Goal: Task Accomplishment & Management: Manage account settings

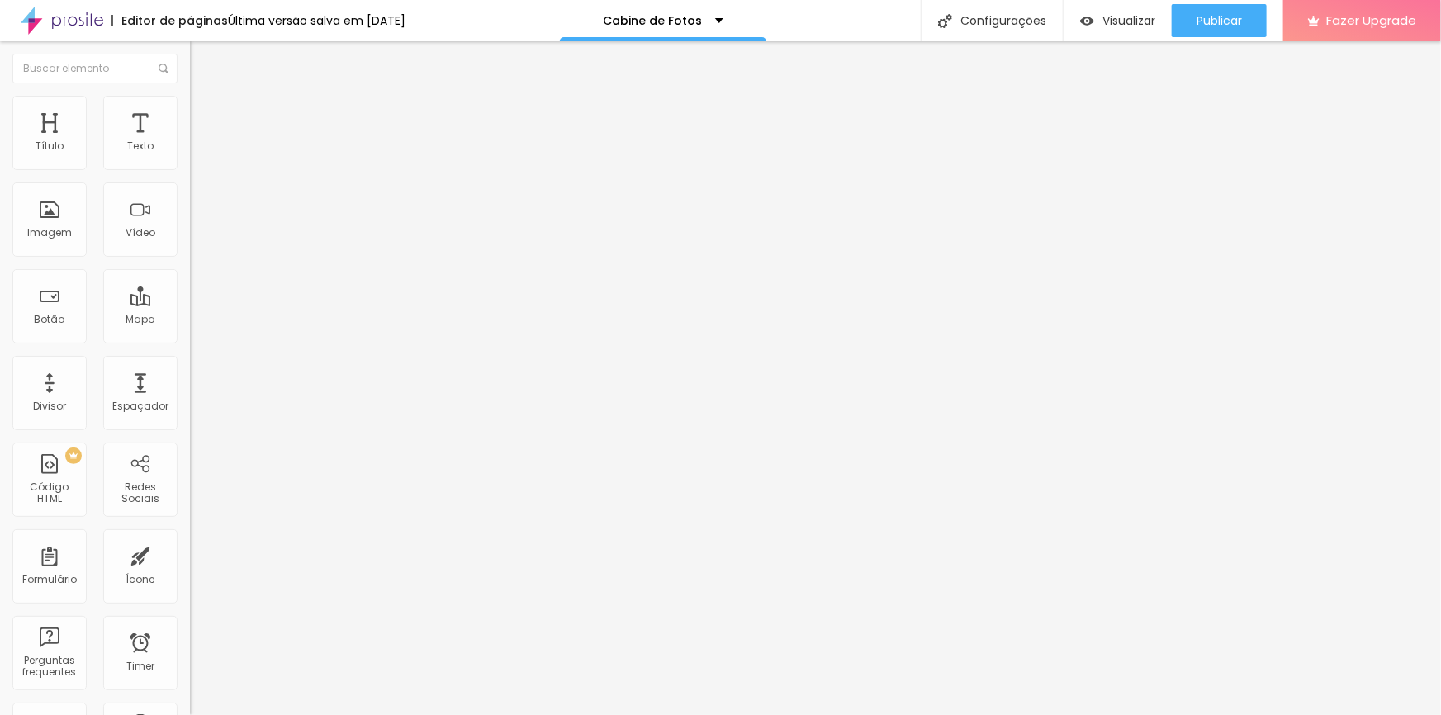
click at [190, 112] on li "Avançado" at bounding box center [285, 120] width 190 height 17
click at [190, 477] on div at bounding box center [285, 477] width 190 height 0
click at [190, 486] on div at bounding box center [285, 486] width 190 height 0
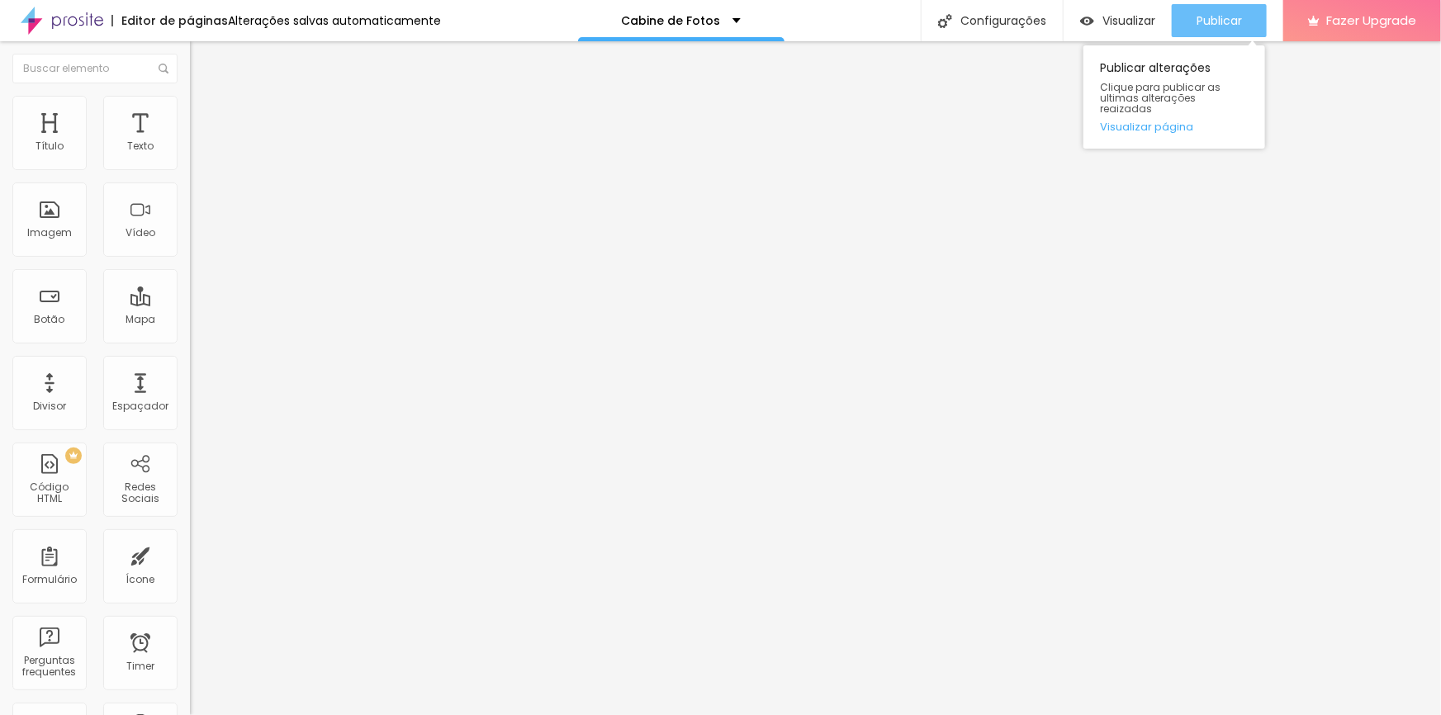
click at [1241, 25] on span "Publicar" at bounding box center [1219, 20] width 45 height 13
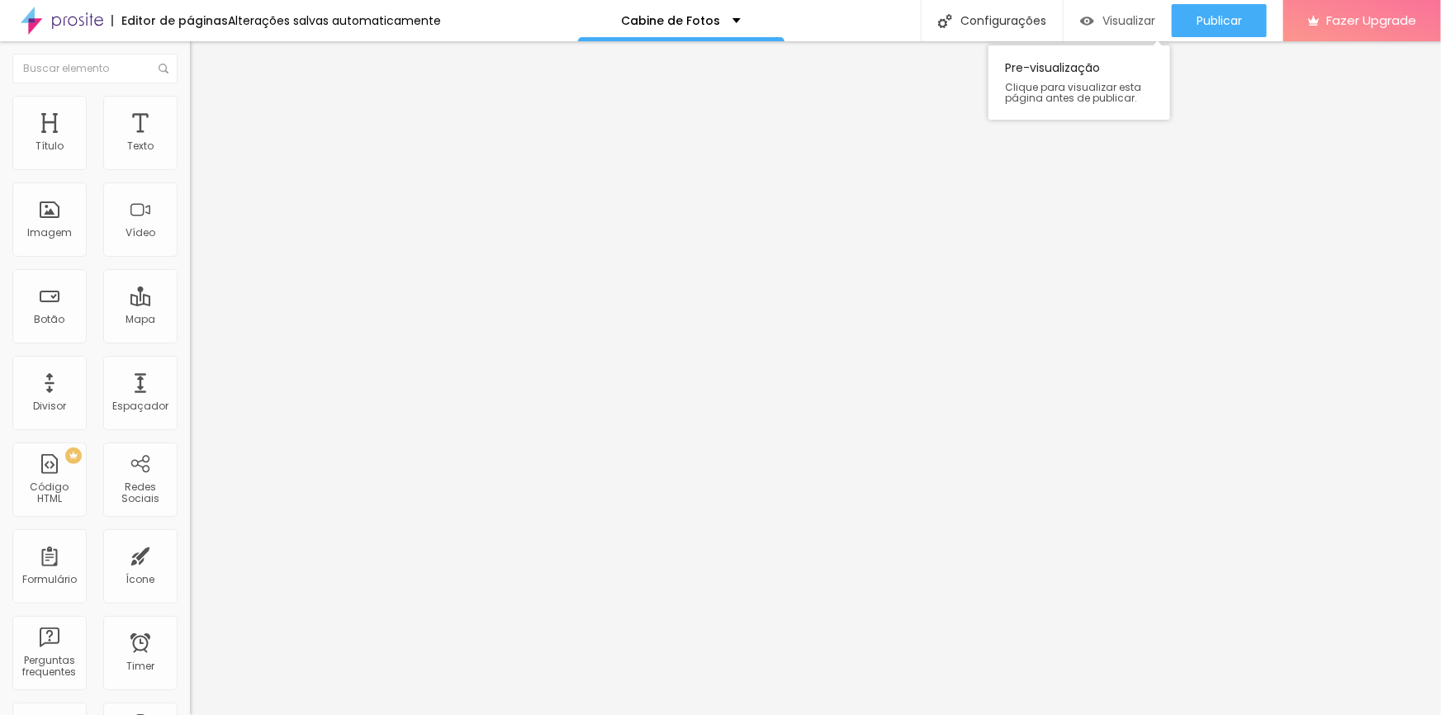
click at [1128, 19] on span "Visualizar" at bounding box center [1129, 20] width 53 height 13
click at [205, 116] on span "Avançado" at bounding box center [232, 123] width 55 height 14
click at [190, 112] on li "Avançado" at bounding box center [285, 120] width 190 height 17
click at [205, 116] on span "Avançado" at bounding box center [232, 123] width 55 height 14
click at [190, 112] on img at bounding box center [197, 119] width 15 height 15
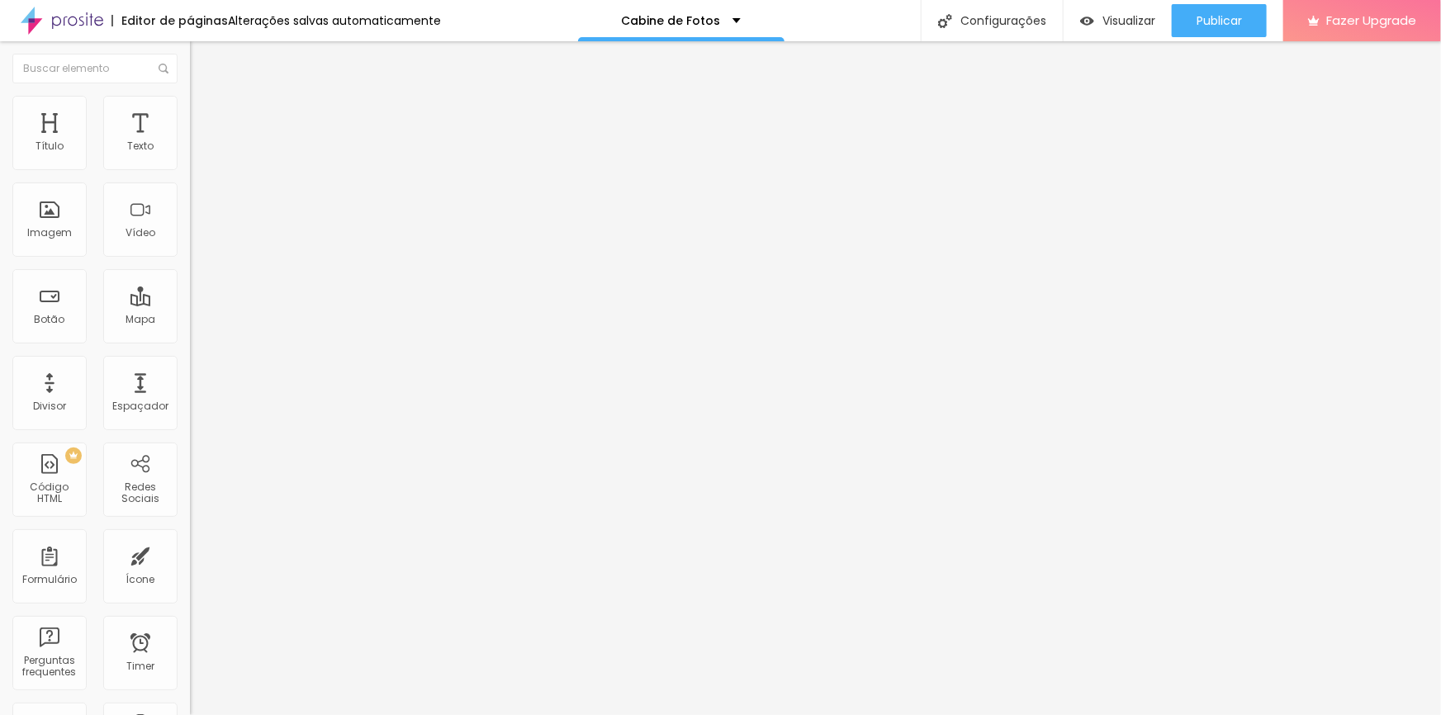
click at [190, 112] on img at bounding box center [197, 119] width 15 height 15
click at [205, 116] on span "Avançado" at bounding box center [232, 123] width 55 height 14
click at [1214, 25] on span "Publicar" at bounding box center [1219, 20] width 45 height 13
click at [1137, 21] on span "Visualizar" at bounding box center [1114, 20] width 53 height 13
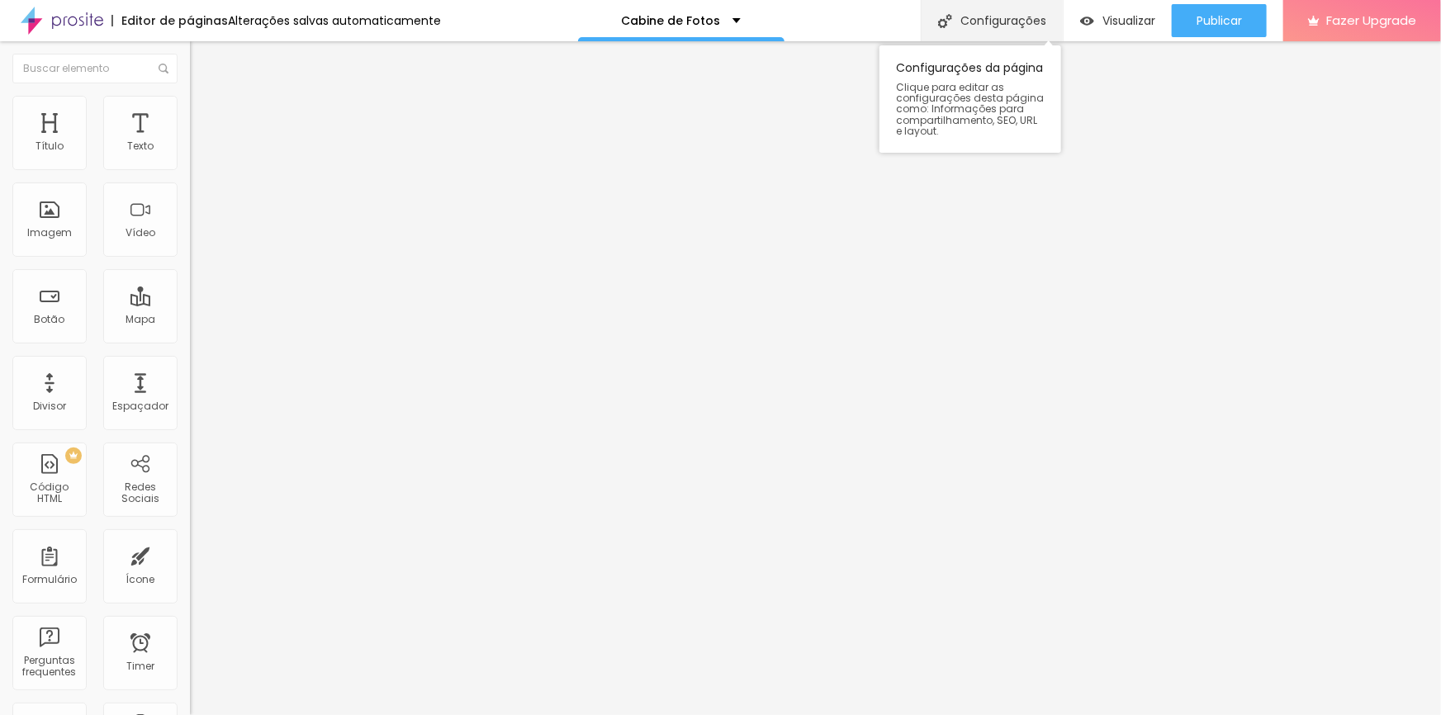
click at [979, 8] on div "Configurações" at bounding box center [992, 20] width 142 height 41
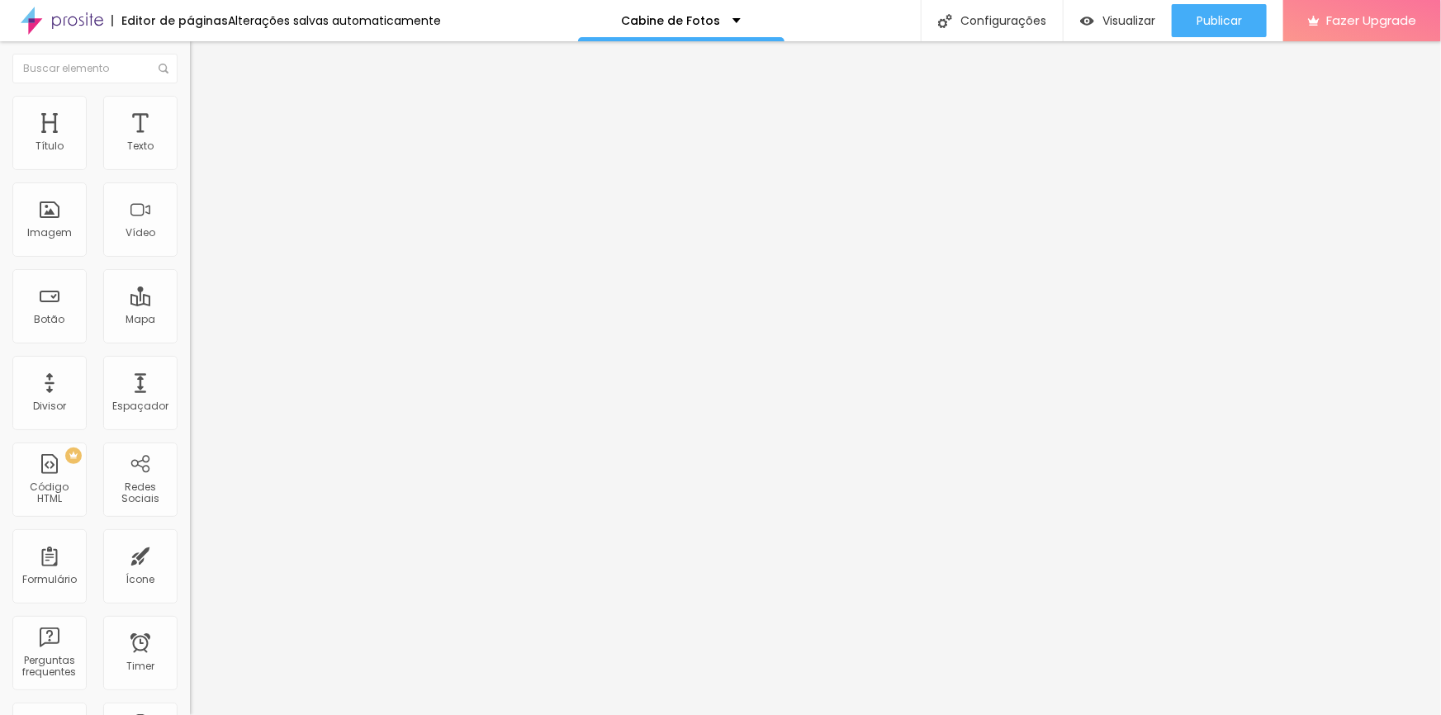
click at [353, 15] on div "Alterações salvas automaticamente" at bounding box center [334, 21] width 213 height 12
click at [190, 112] on img at bounding box center [197, 119] width 15 height 15
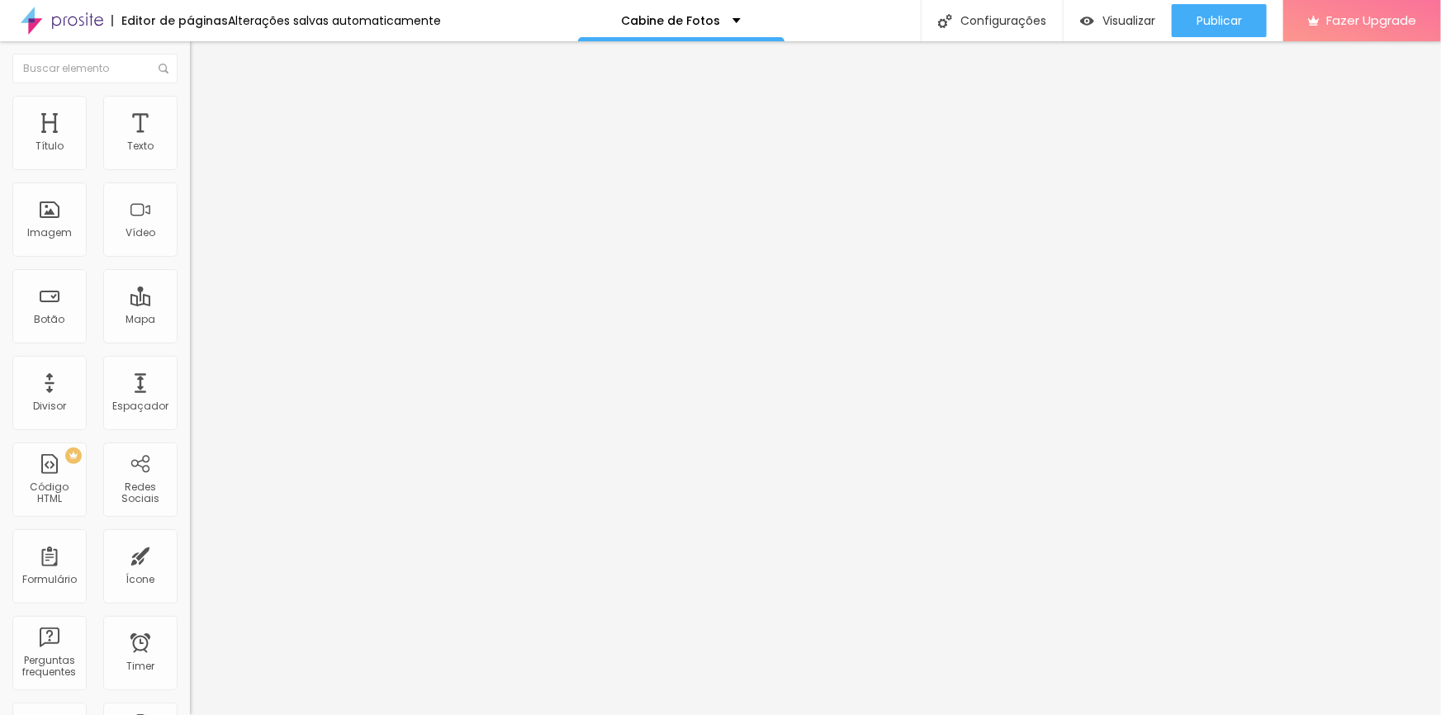
click at [190, 112] on img at bounding box center [197, 119] width 15 height 15
click at [190, 107] on li "Avançado" at bounding box center [285, 104] width 190 height 17
click at [205, 116] on span "Avançado" at bounding box center [232, 123] width 55 height 14
click at [190, 96] on img at bounding box center [197, 103] width 15 height 15
click at [190, 98] on li "Avançado" at bounding box center [285, 104] width 190 height 17
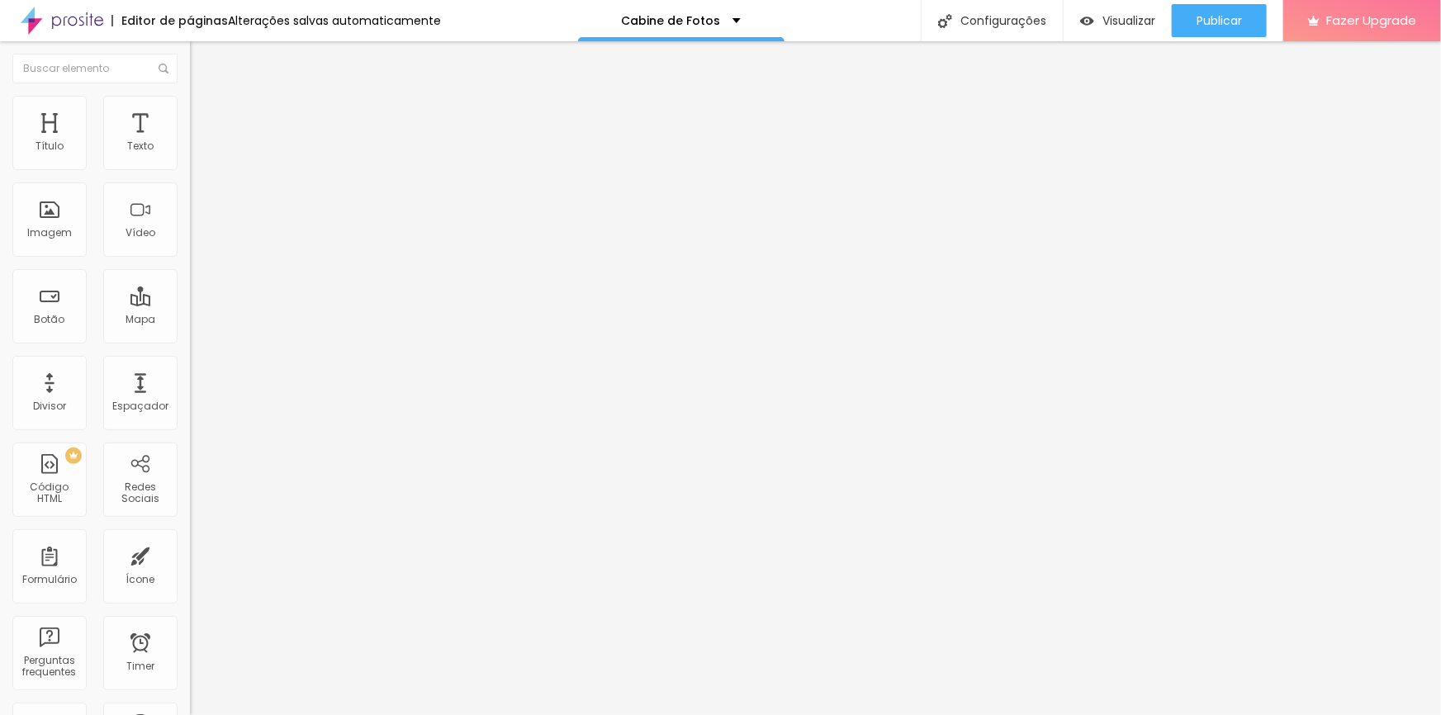
click at [190, 107] on li "Avançado" at bounding box center [285, 104] width 190 height 17
click at [205, 116] on span "Avançado" at bounding box center [232, 123] width 55 height 14
click at [190, 112] on img at bounding box center [197, 119] width 15 height 15
click at [205, 116] on span "Avançado" at bounding box center [232, 123] width 55 height 14
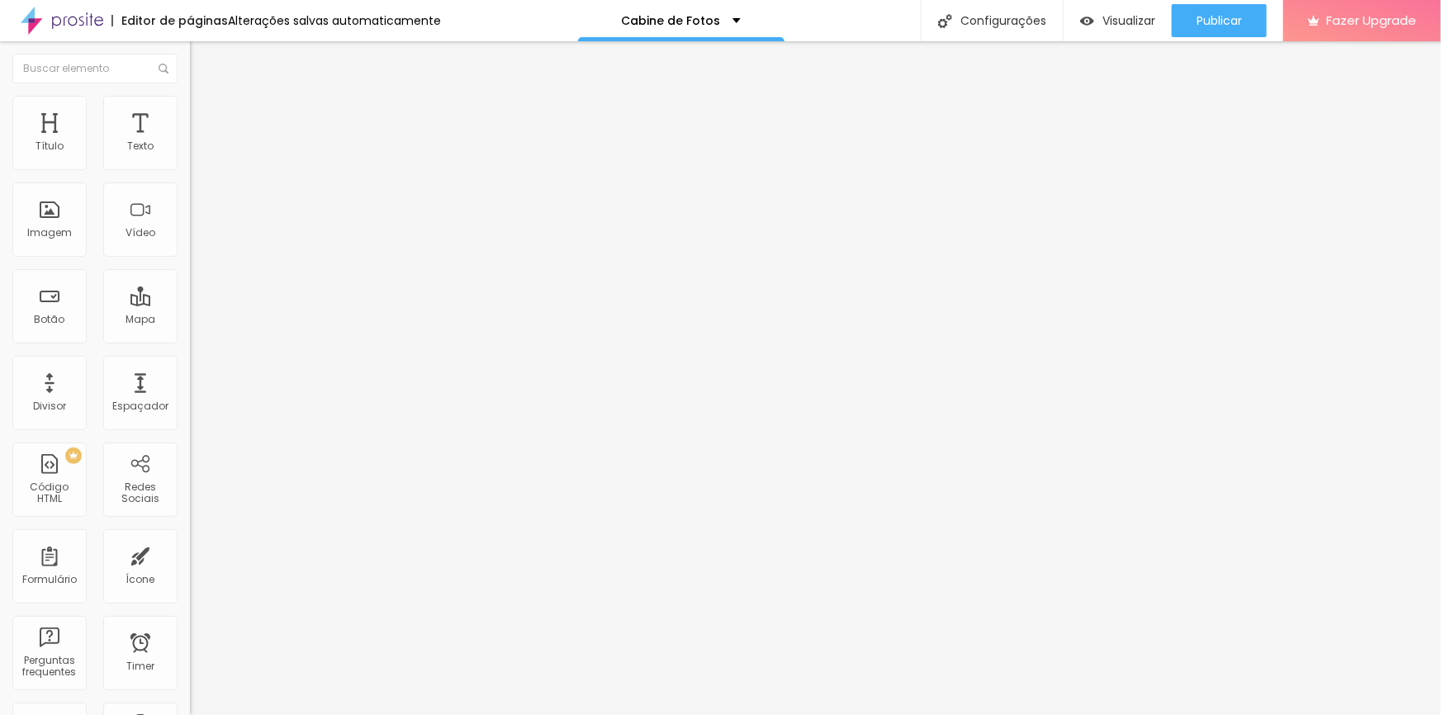
click at [190, 112] on li "Avançado" at bounding box center [285, 120] width 190 height 17
click at [190, 100] on li "Avançado" at bounding box center [285, 104] width 190 height 17
click at [190, 112] on img at bounding box center [197, 119] width 15 height 15
click at [190, 112] on li "Avançado" at bounding box center [285, 120] width 190 height 17
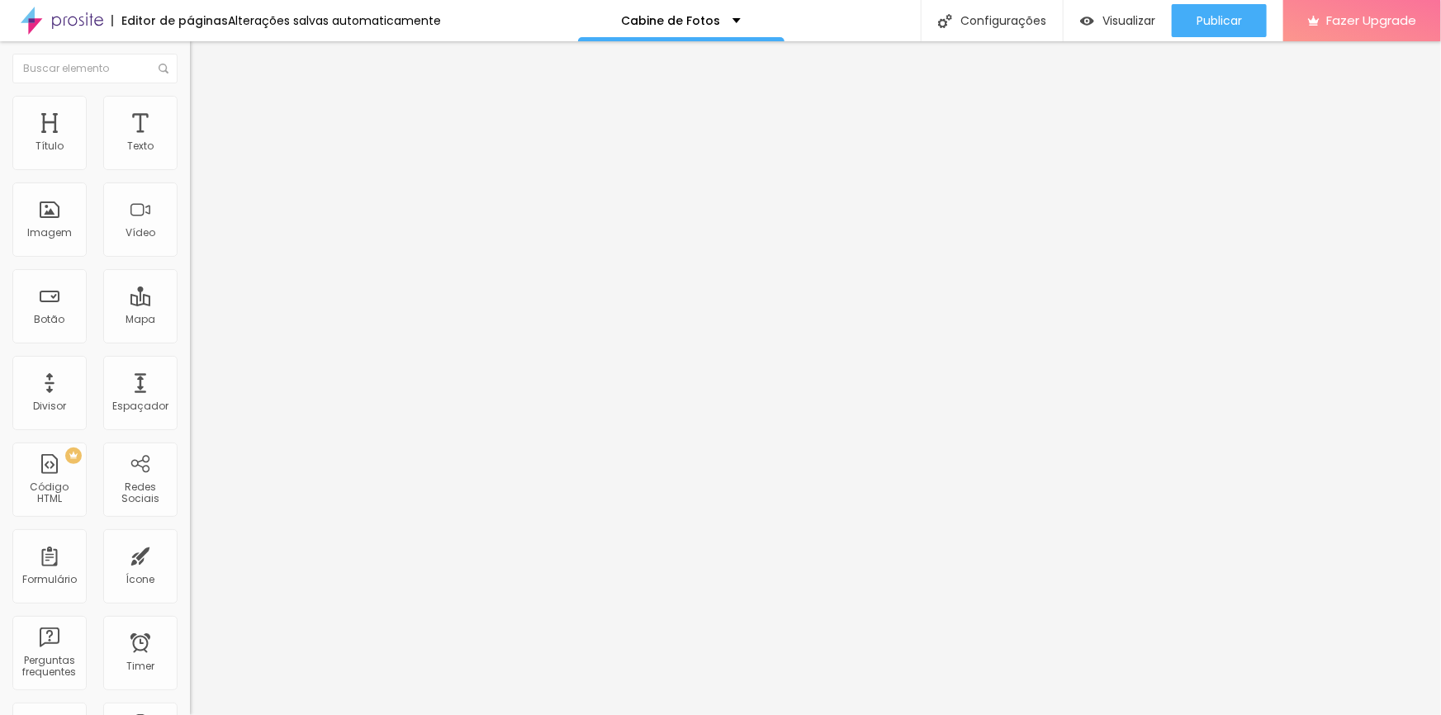
click at [190, 477] on div at bounding box center [285, 477] width 190 height 0
click at [190, 486] on div at bounding box center [285, 486] width 190 height 0
click at [190, 112] on li "Avançado" at bounding box center [285, 120] width 190 height 17
click at [190, 112] on img at bounding box center [197, 119] width 15 height 15
click at [205, 116] on span "Avançado" at bounding box center [232, 123] width 55 height 14
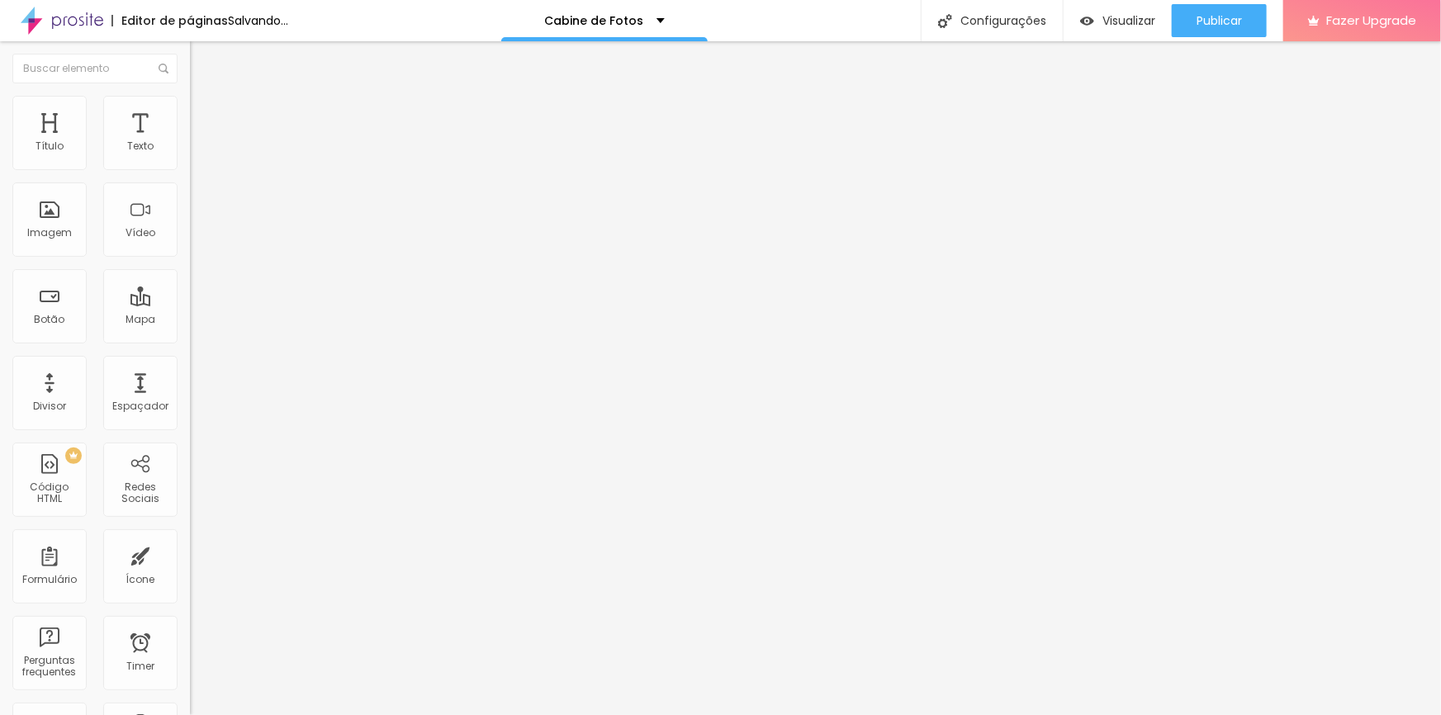
click at [190, 112] on li "Avançado" at bounding box center [285, 120] width 190 height 17
click at [190, 112] on img at bounding box center [197, 119] width 15 height 15
click at [205, 116] on span "Avançado" at bounding box center [232, 123] width 55 height 14
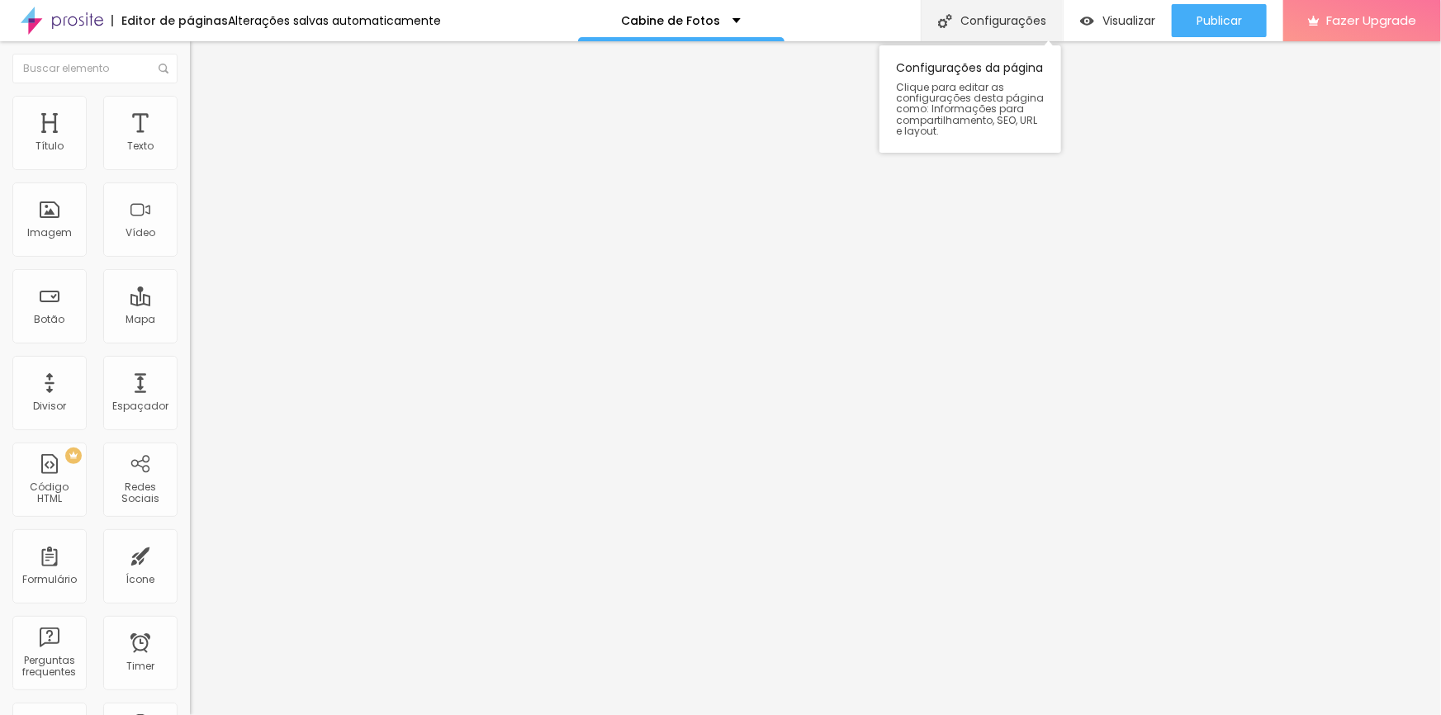
click at [994, 26] on div "Configurações" at bounding box center [992, 20] width 142 height 41
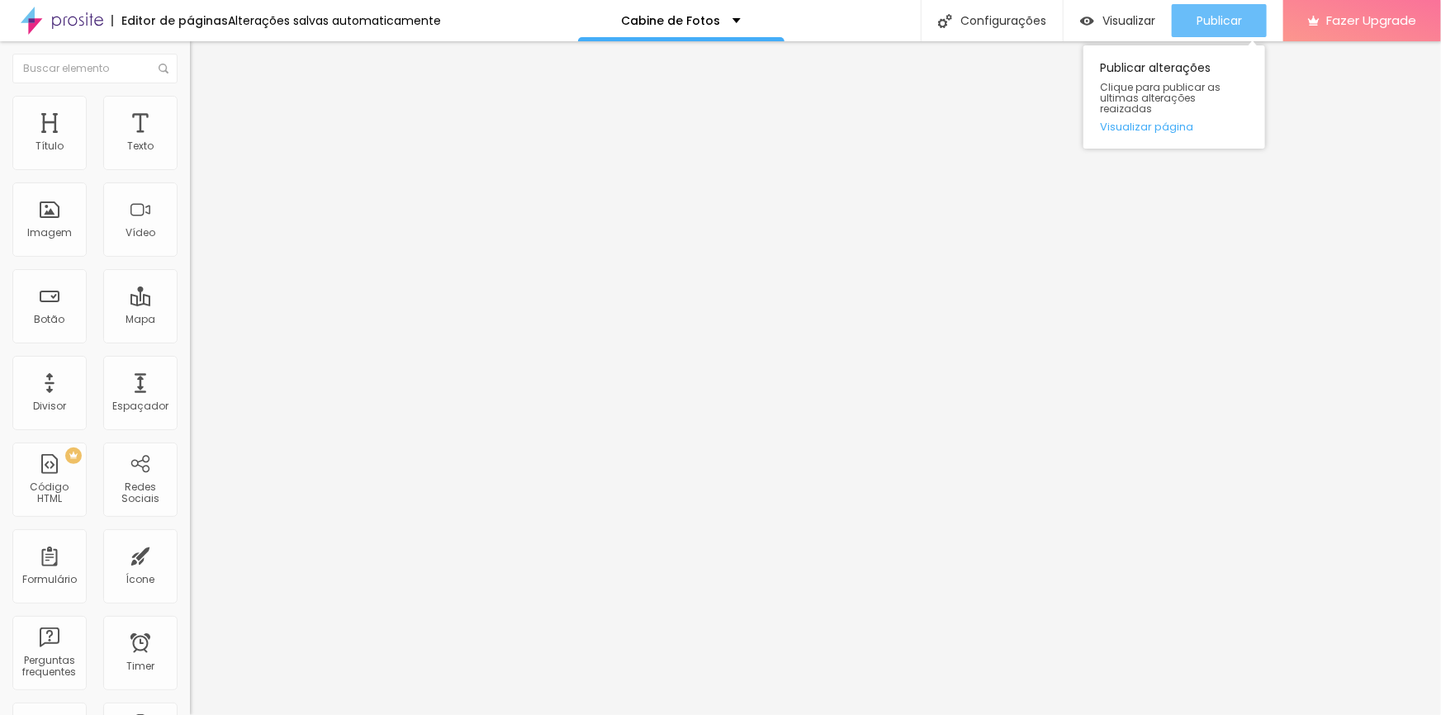
click at [1188, 19] on button "Publicar" at bounding box center [1219, 20] width 95 height 33
click at [1199, 24] on span "Publicar" at bounding box center [1219, 20] width 45 height 13
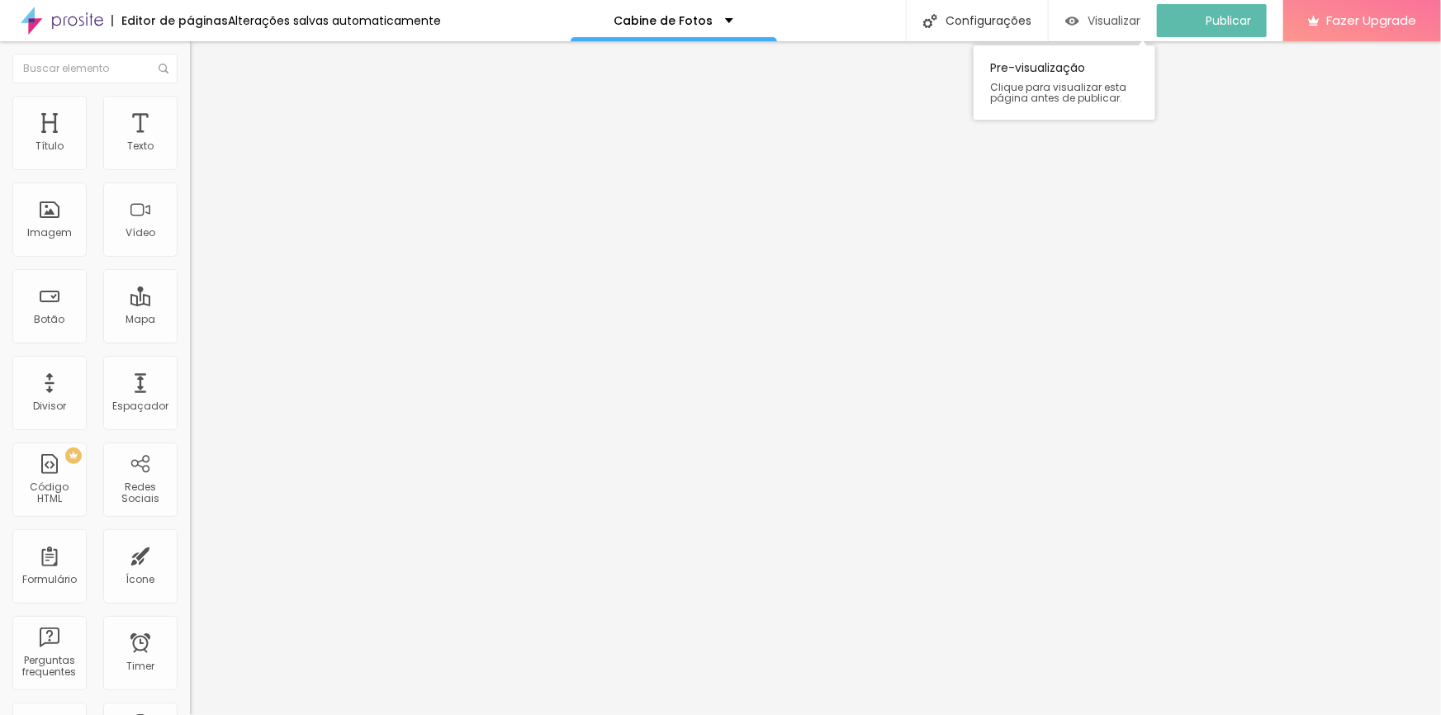
click at [1126, 25] on span "Visualizar" at bounding box center [1114, 20] width 53 height 13
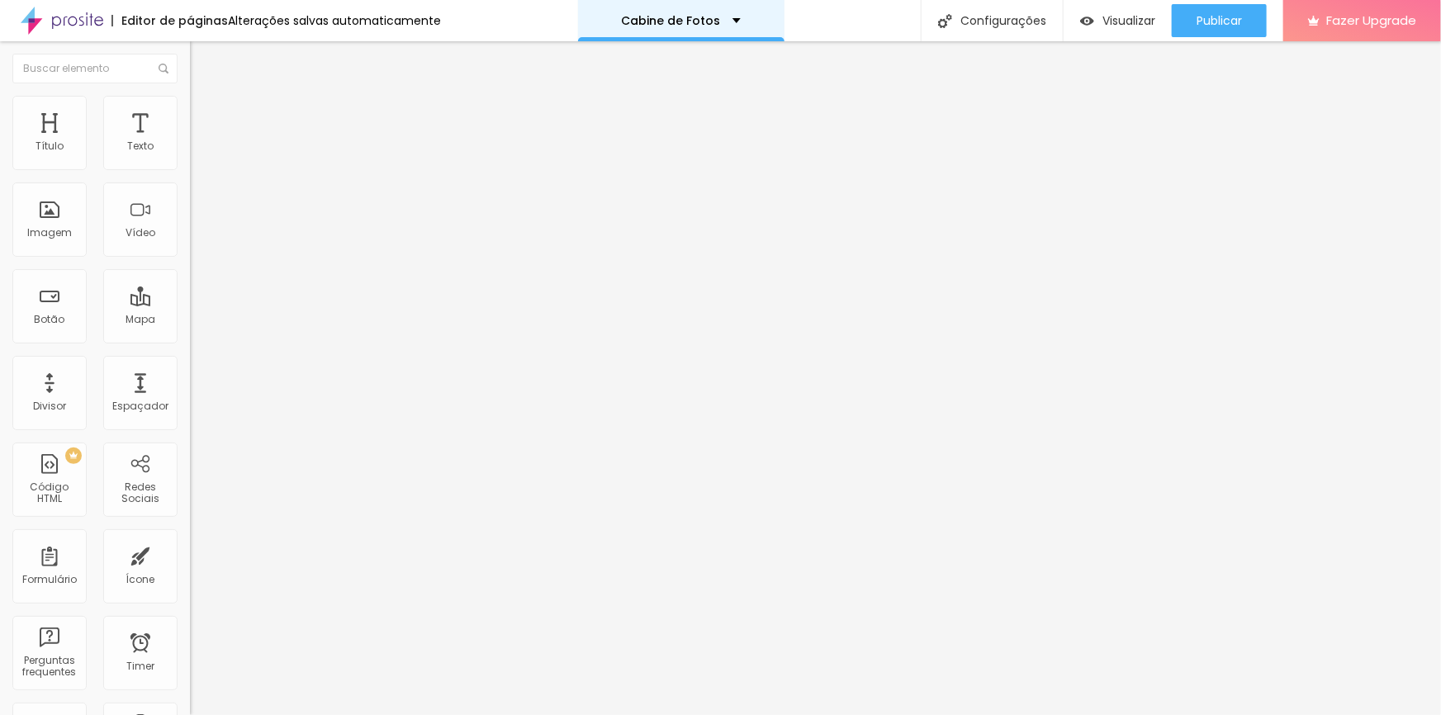
click at [726, 26] on div "Cabine de Fotos" at bounding box center [681, 21] width 120 height 12
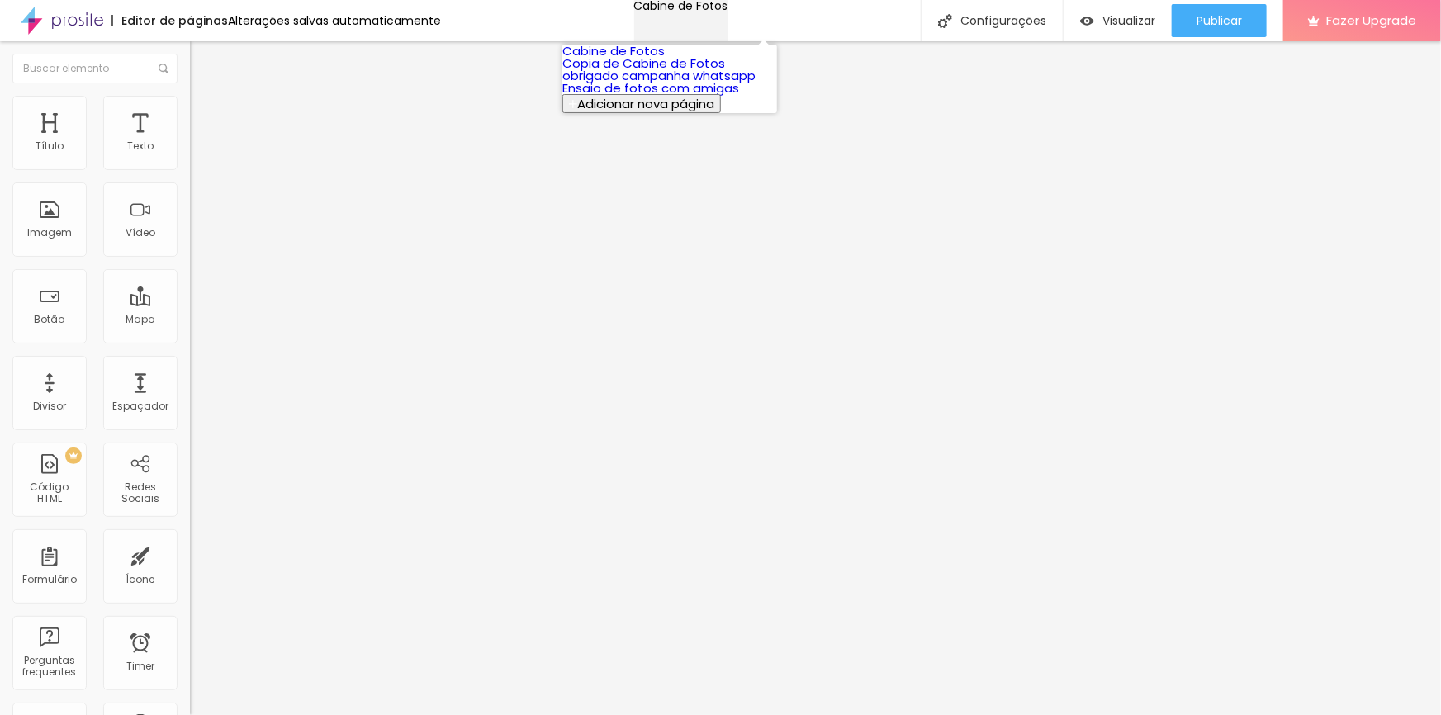
click at [726, 12] on div "Cabine de Fotos" at bounding box center [681, 6] width 94 height 12
